Goal: Feedback & Contribution: Submit feedback/report problem

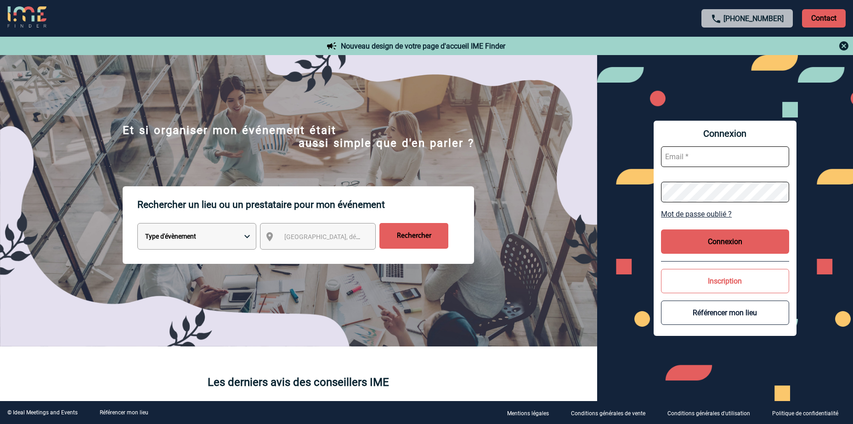
click at [725, 158] on input "text" at bounding box center [725, 157] width 128 height 21
click at [667, 143] on form at bounding box center [725, 174] width 128 height 71
click at [730, 283] on button "Inscription" at bounding box center [725, 281] width 128 height 24
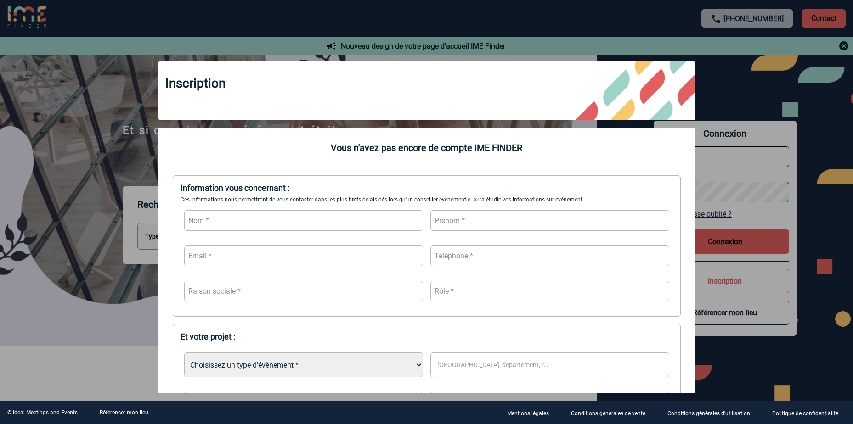
click at [302, 219] on input "text" at bounding box center [303, 220] width 239 height 21
type input "GIANCATARINO"
type input "Roxane"
type input "[EMAIL_ADDRESS][DOMAIN_NAME]"
drag, startPoint x: 271, startPoint y: 254, endPoint x: 130, endPoint y: 234, distance: 142.5
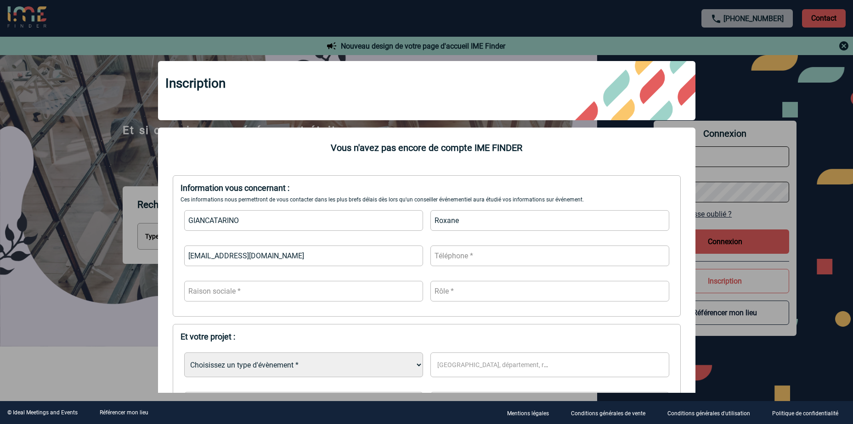
click at [130, 235] on body "[PHONE_NUMBER] Contact Contact Nouveau design de votre page d'accueil IME Finde…" at bounding box center [426, 212] width 853 height 424
type input "[EMAIL_ADDRESS][DOMAIN_NAME]"
type input "0381403430"
click at [247, 298] on input "text" at bounding box center [303, 291] width 239 height 21
type input "SNC HOTEL [GEOGRAPHIC_DATA]"
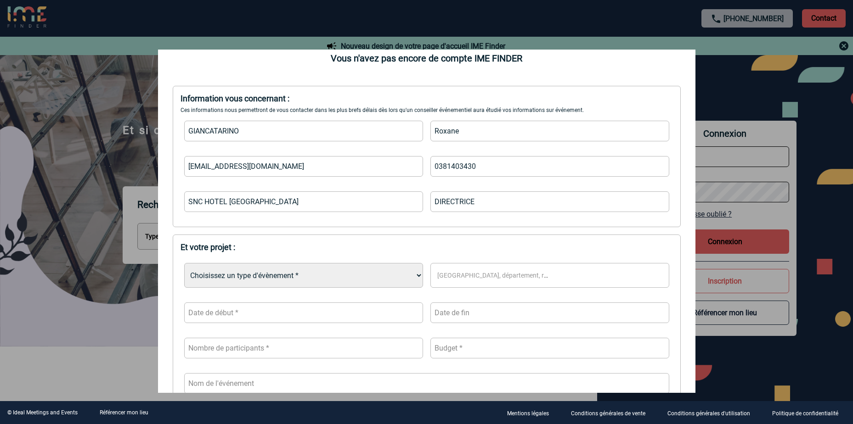
scroll to position [92, 0]
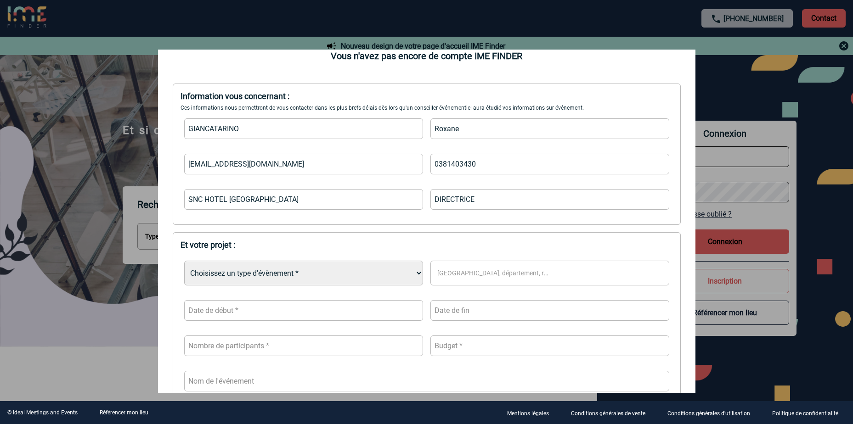
type input "DIRECTRICE"
click at [286, 272] on select "Choisissez un type d'évènement * Séminaire avec nuitée Séminaire sans nuitée Re…" at bounding box center [303, 273] width 239 height 25
click at [297, 267] on select "Choisissez un type d'évènement * Séminaire avec nuitée Séminaire sans nuitée Re…" at bounding box center [303, 273] width 239 height 25
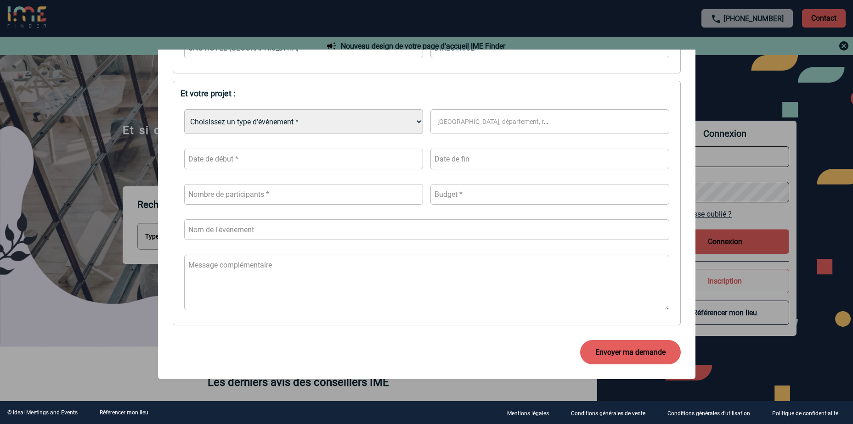
scroll to position [0, 0]
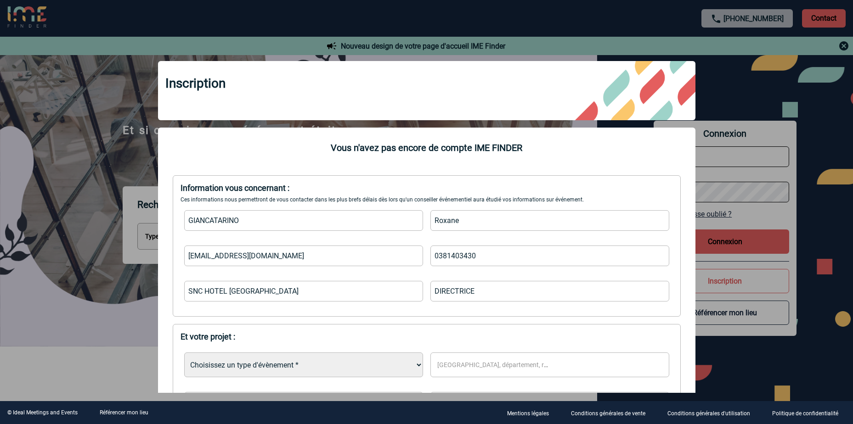
click at [808, 384] on div at bounding box center [426, 212] width 853 height 424
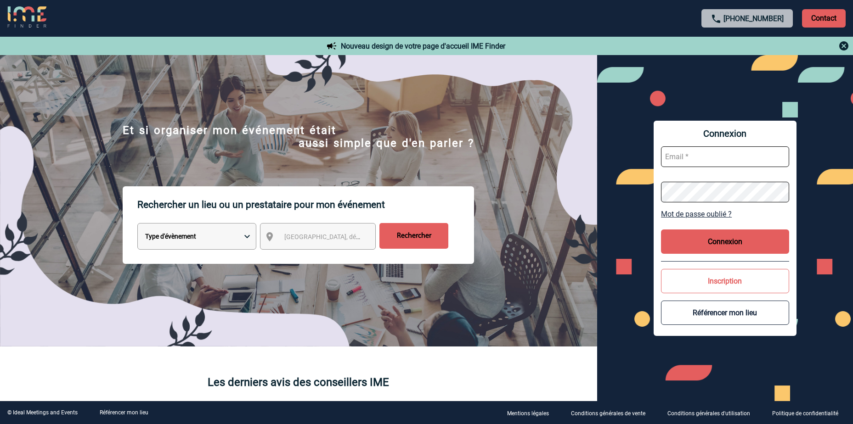
click at [697, 314] on button "Référencer mon lieu" at bounding box center [725, 313] width 128 height 24
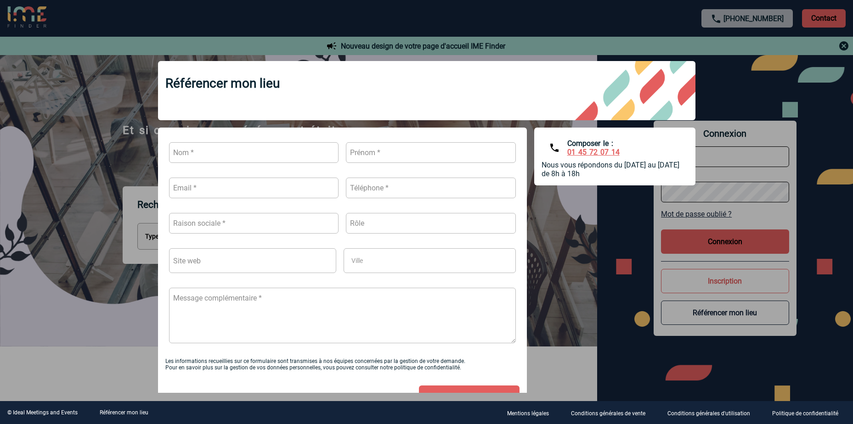
click at [229, 161] on input "text" at bounding box center [254, 152] width 170 height 21
type input "GIANCATARINO"
type input "Roxane"
drag, startPoint x: 261, startPoint y: 189, endPoint x: -12, endPoint y: 145, distance: 276.9
click at [0, 145] on html "[PHONE_NUMBER] Contact Contact Nouveau design de votre page d'accueil IME Finde…" at bounding box center [426, 212] width 853 height 424
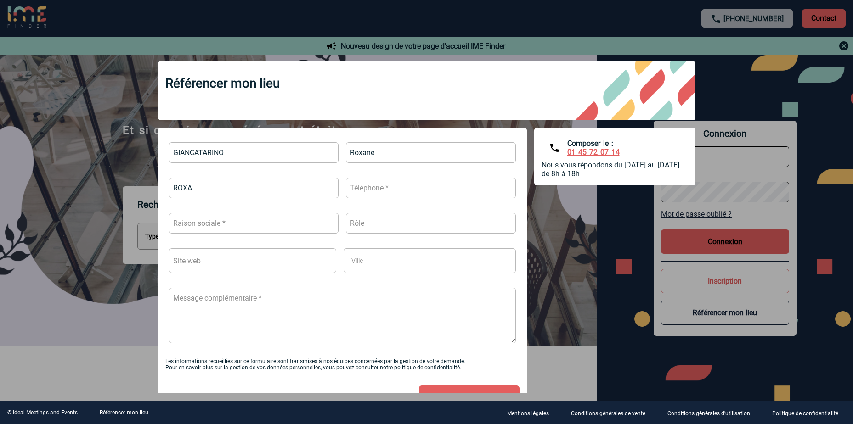
type input "[EMAIL_ADDRESS][DOMAIN_NAME]"
type input "0381403430"
click at [225, 218] on input "text" at bounding box center [254, 223] width 170 height 21
type input "SNC HOTEL [GEOGRAPHIC_DATA]"
click at [374, 227] on input "text" at bounding box center [431, 223] width 170 height 21
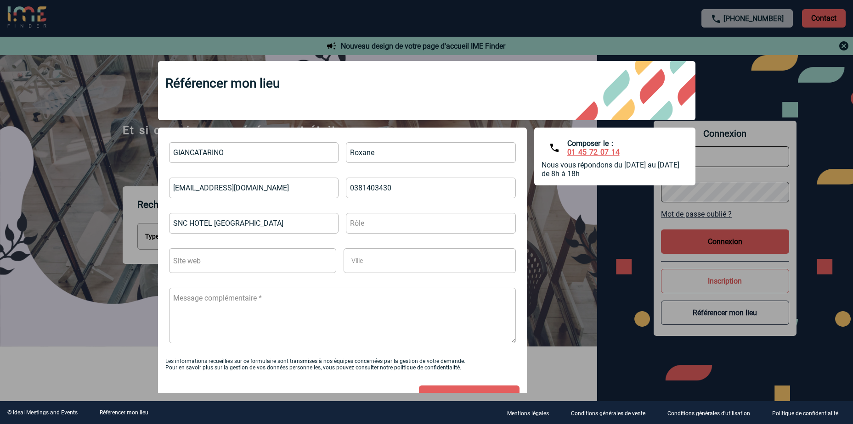
type input "DIRECTRICE"
click at [296, 262] on input "text" at bounding box center [253, 261] width 168 height 25
click at [364, 258] on span "Ville" at bounding box center [405, 260] width 115 height 13
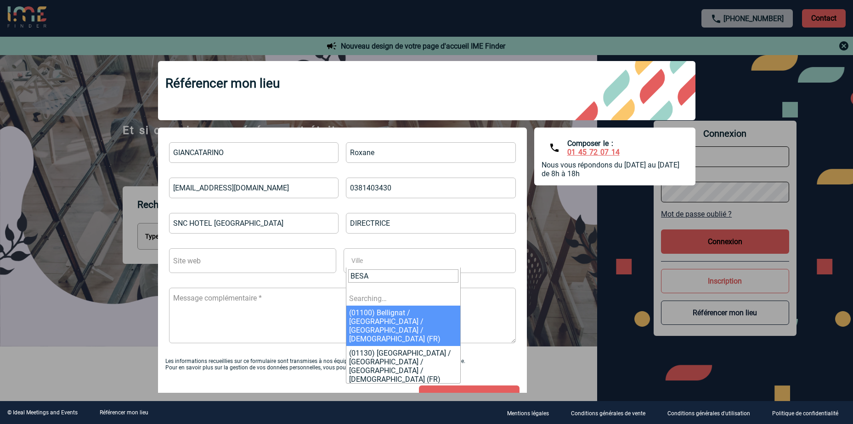
type input "BESAN"
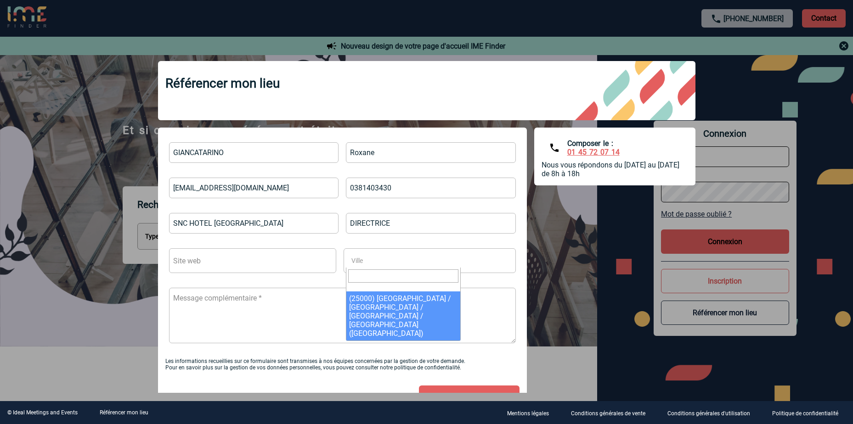
select select "[GEOGRAPHIC_DATA]"
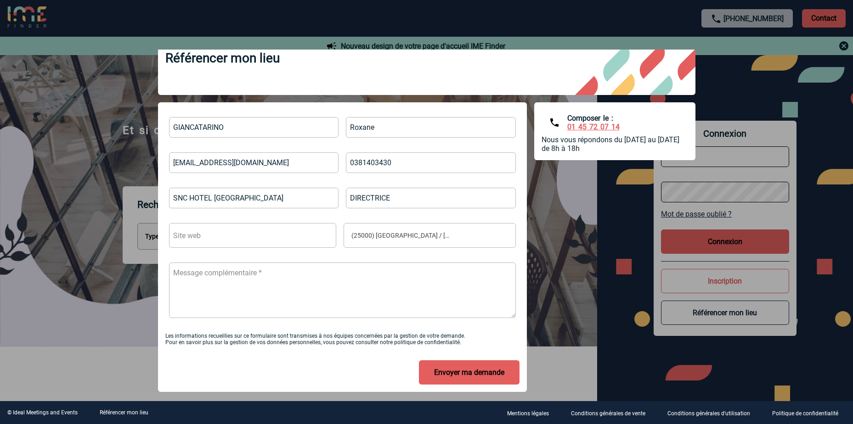
scroll to position [39, 0]
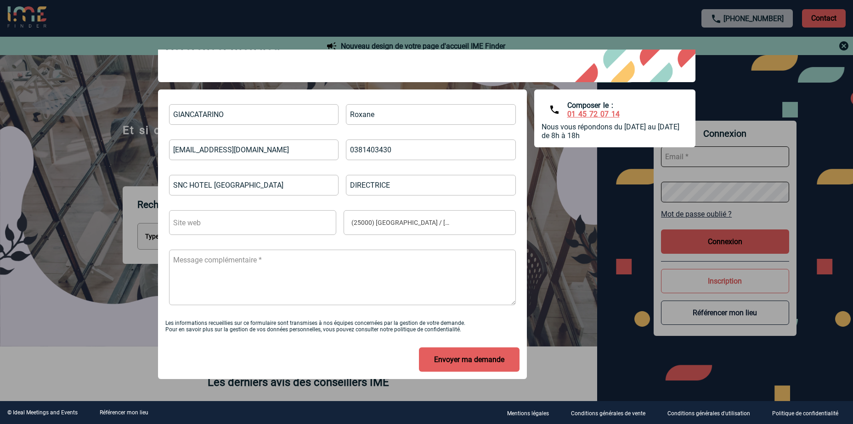
click at [471, 358] on button "Envoyer ma demande" at bounding box center [469, 360] width 101 height 24
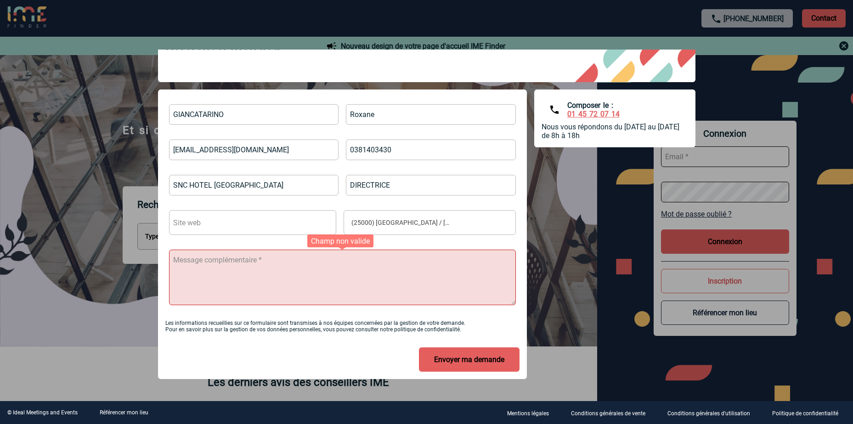
click at [269, 274] on textarea at bounding box center [342, 278] width 347 height 56
type textarea "b"
type textarea "Bonjour , Nous avons déjà été référencer sur IME et je souhaite de nouveau réfé…"
click at [433, 362] on button "Envoyer ma demande" at bounding box center [469, 360] width 101 height 24
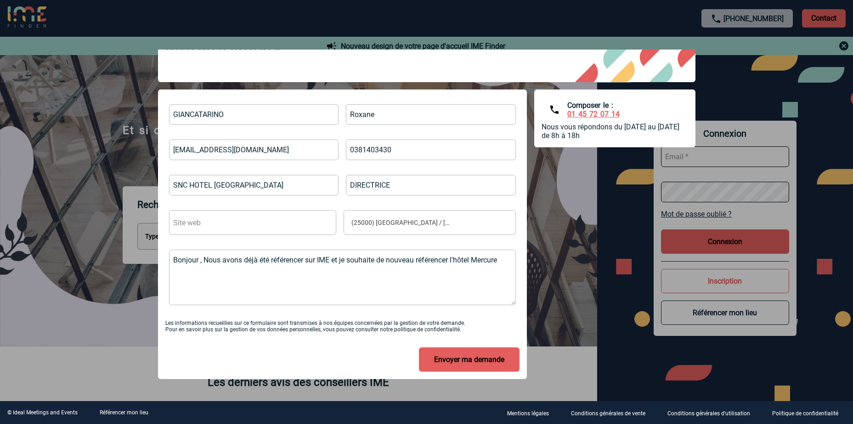
scroll to position [0, 0]
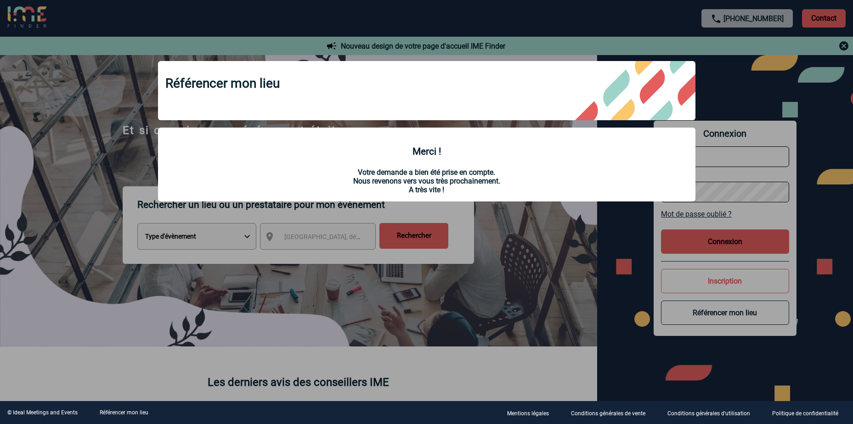
click at [456, 354] on div at bounding box center [426, 212] width 853 height 424
